Goal: Contribute content: Add original content to the website for others to see

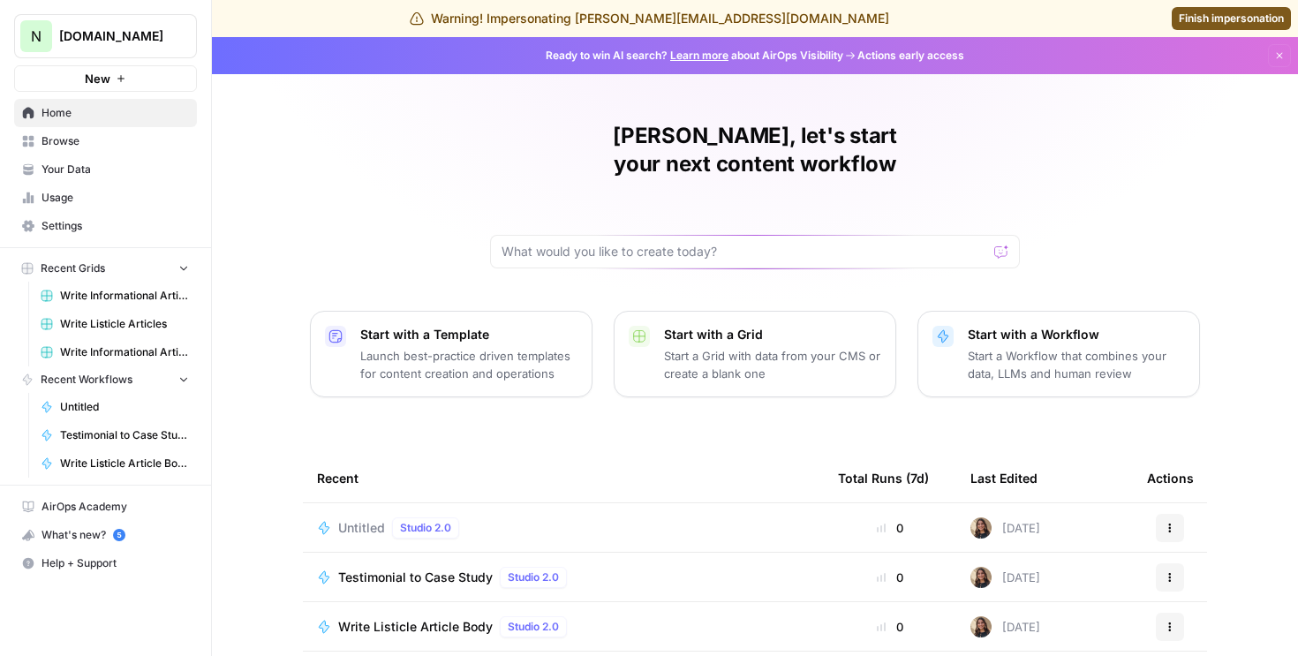
scroll to position [193, 0]
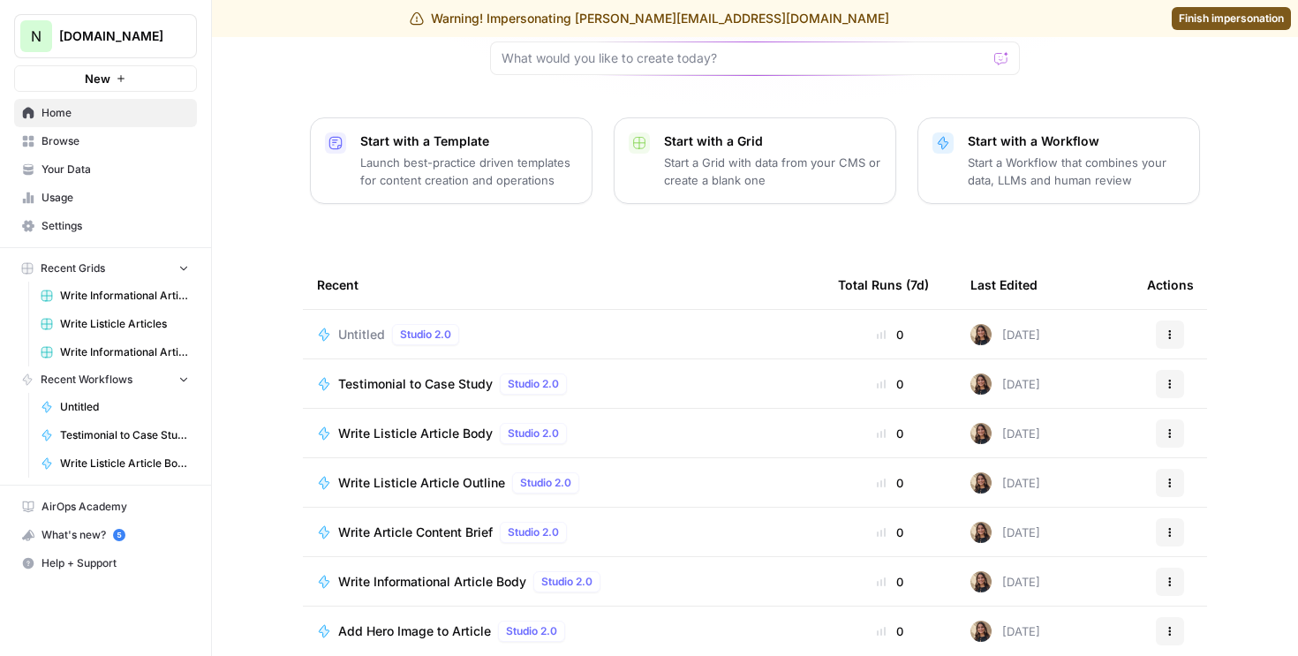
click at [90, 80] on span "New" at bounding box center [98, 79] width 26 height 18
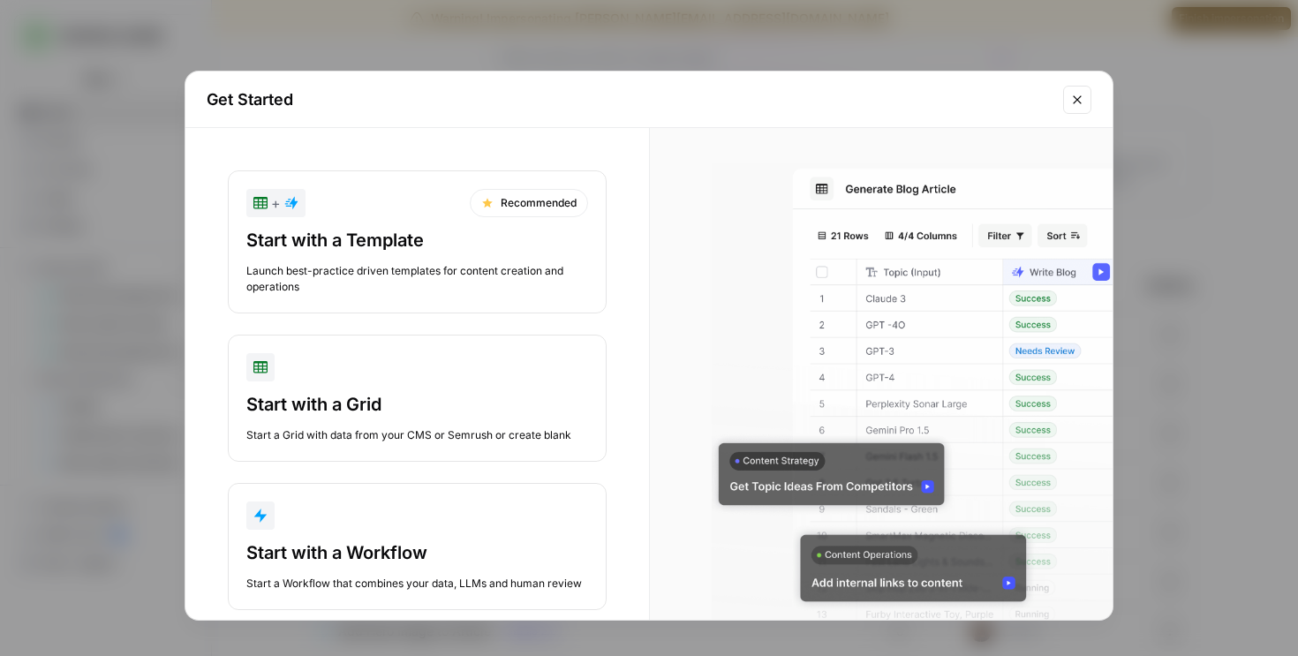
click at [366, 230] on div "Start with a Template" at bounding box center [417, 240] width 342 height 25
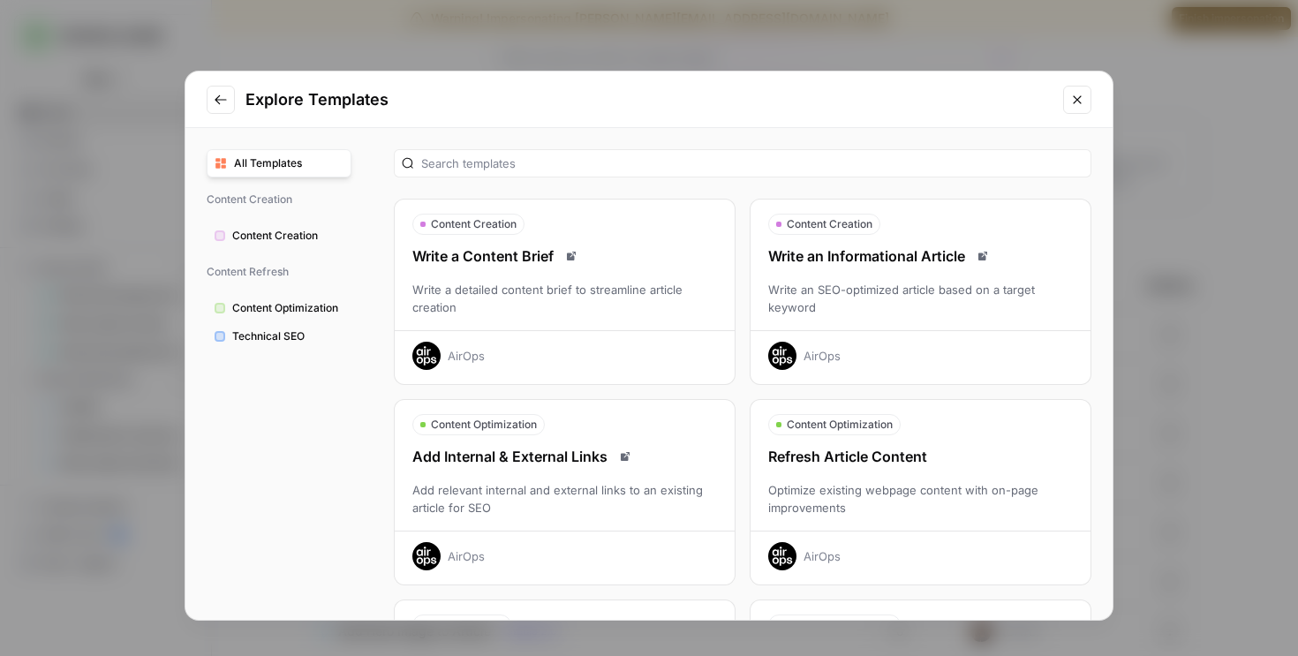
click at [842, 260] on div "Write an Informational Article" at bounding box center [921, 255] width 340 height 21
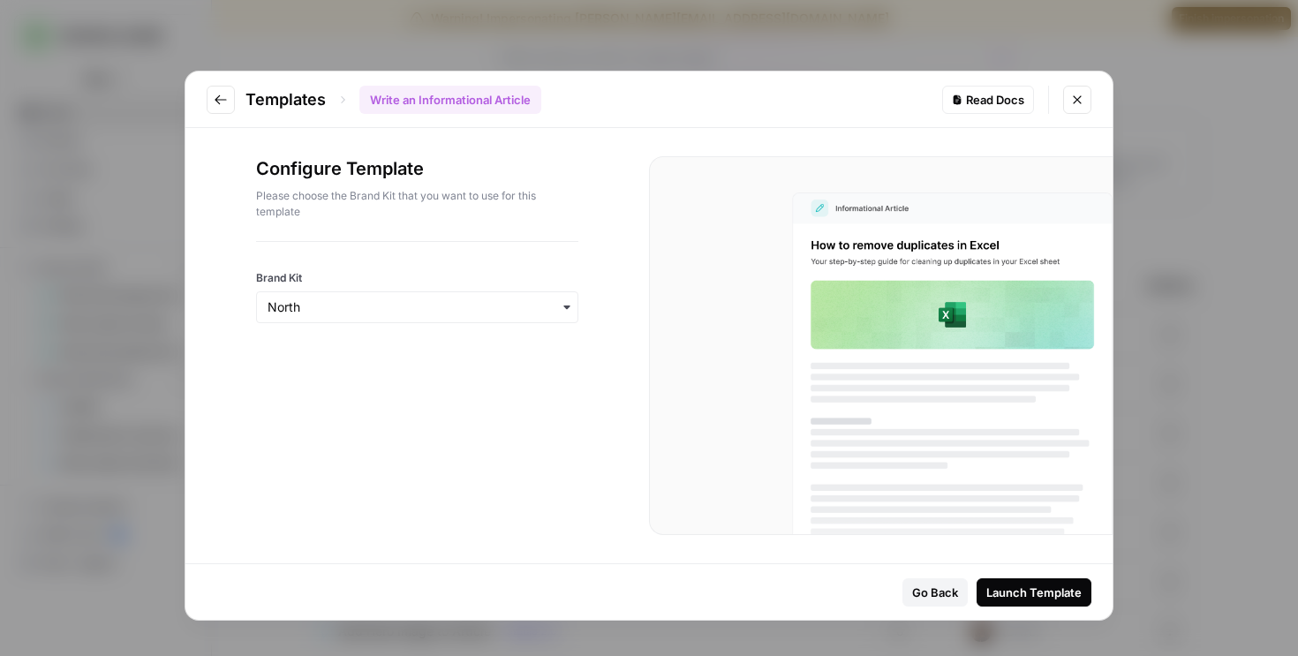
click at [1032, 585] on div "Launch Template" at bounding box center [1033, 593] width 95 height 18
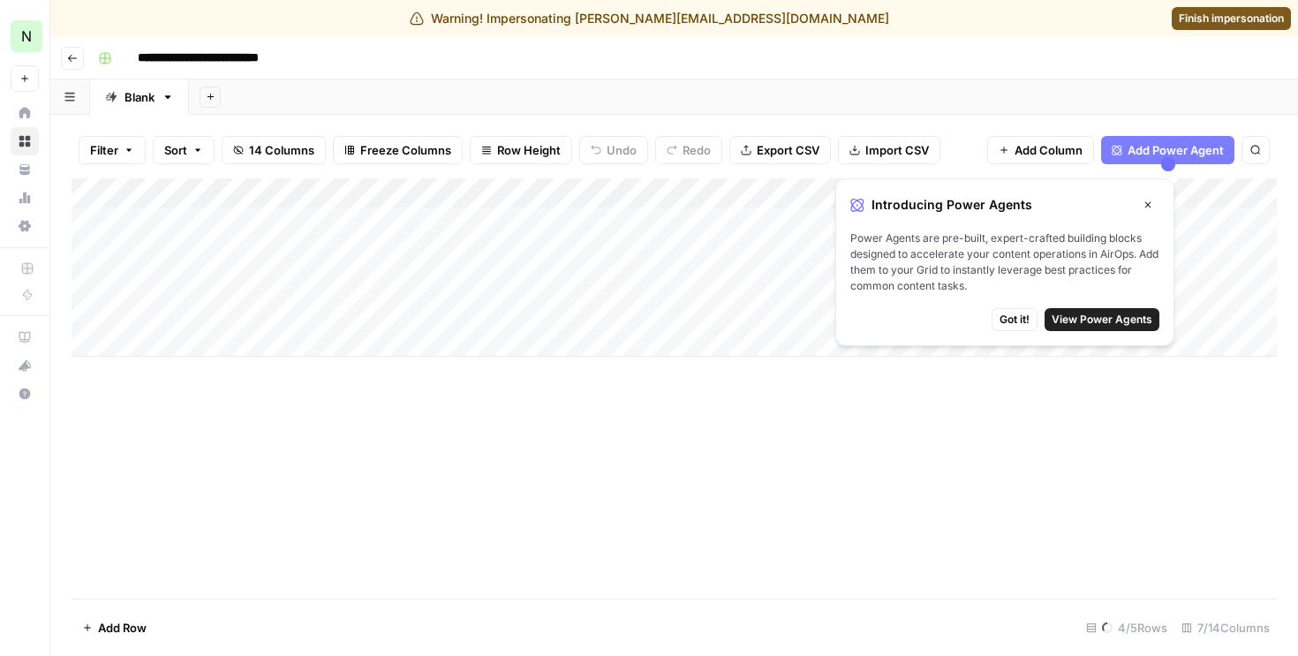
click at [1247, 19] on span "Finish impersonation" at bounding box center [1231, 19] width 105 height 16
